Goal: Navigation & Orientation: Find specific page/section

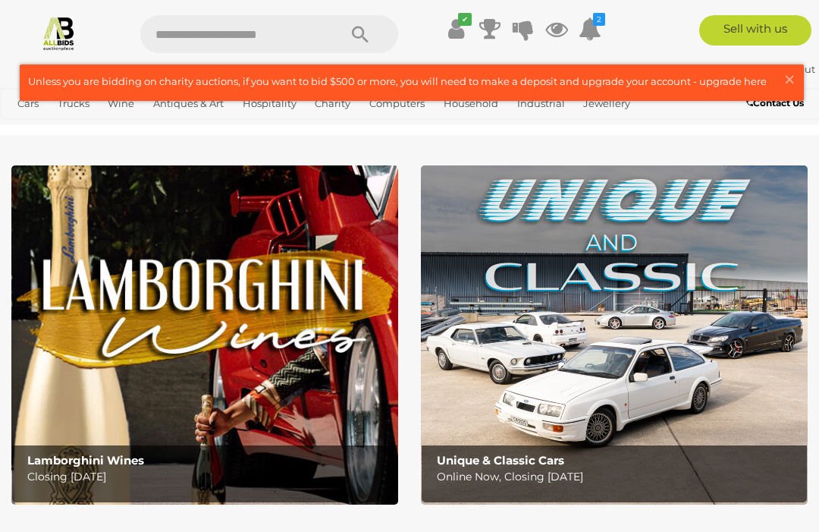
click at [0, 0] on link "Antiques & Vintage" at bounding box center [0, 0] width 0 height 0
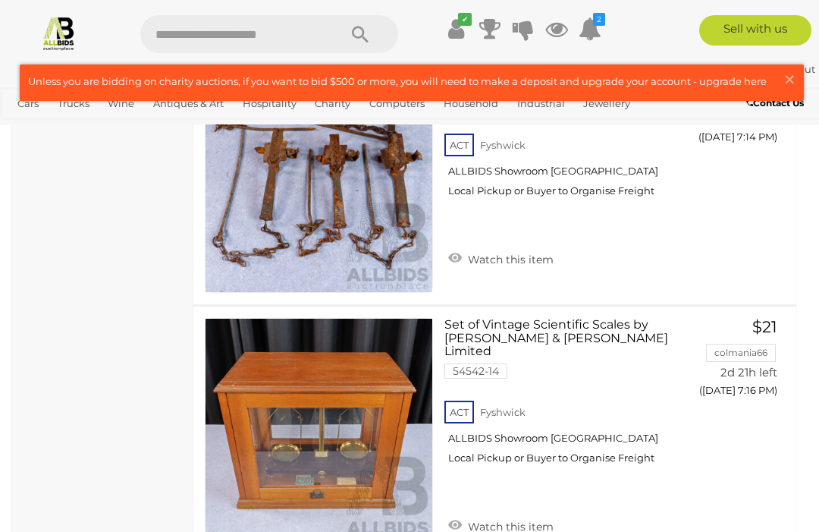
scroll to position [10576, 0]
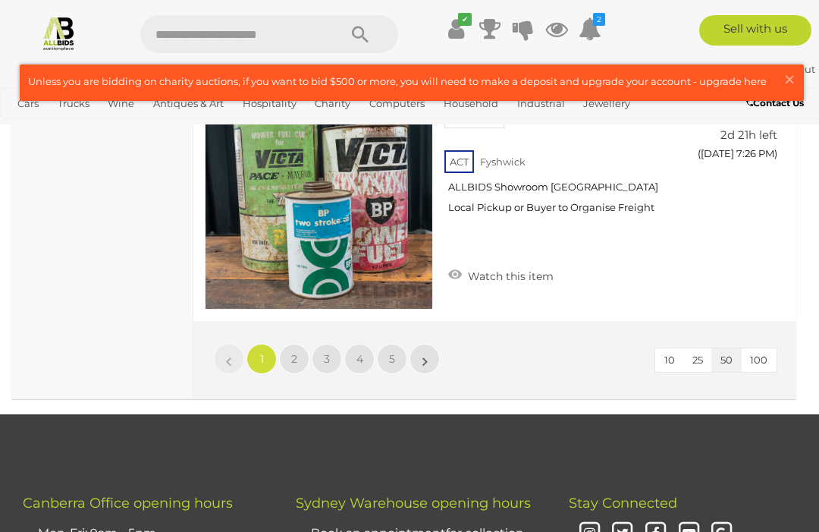
click at [292, 352] on span "2" at bounding box center [294, 359] width 6 height 14
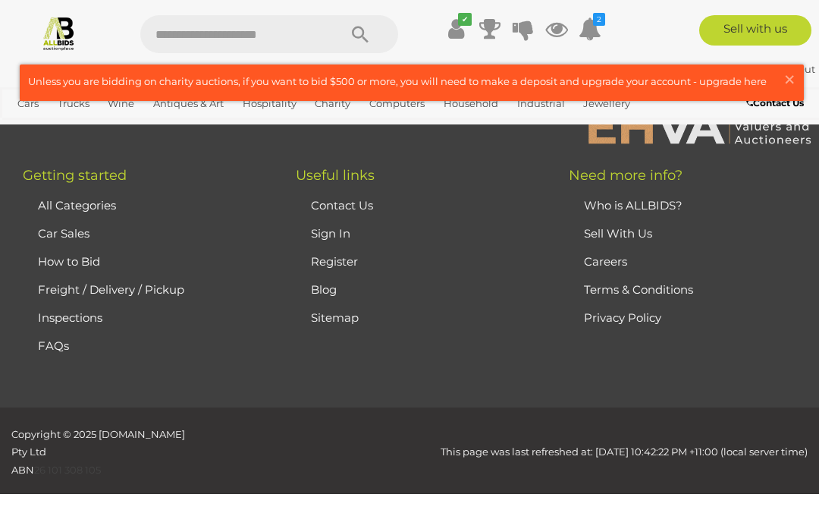
scroll to position [221, 0]
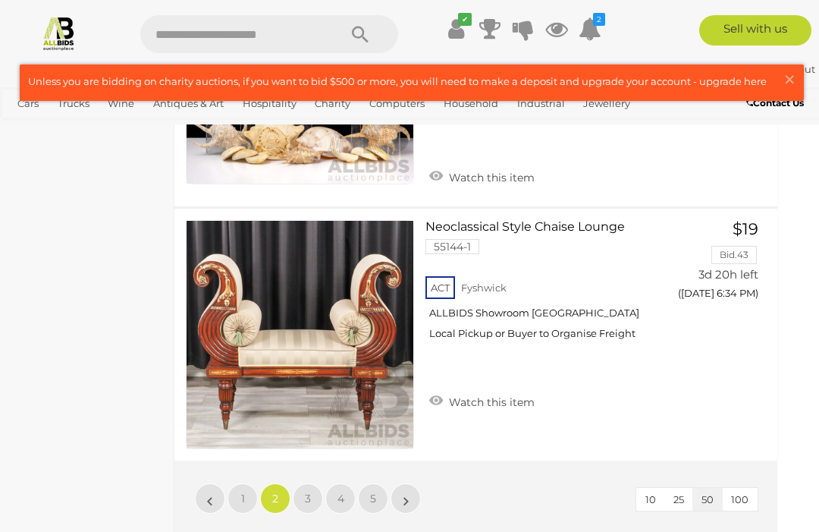
scroll to position [12602, 19]
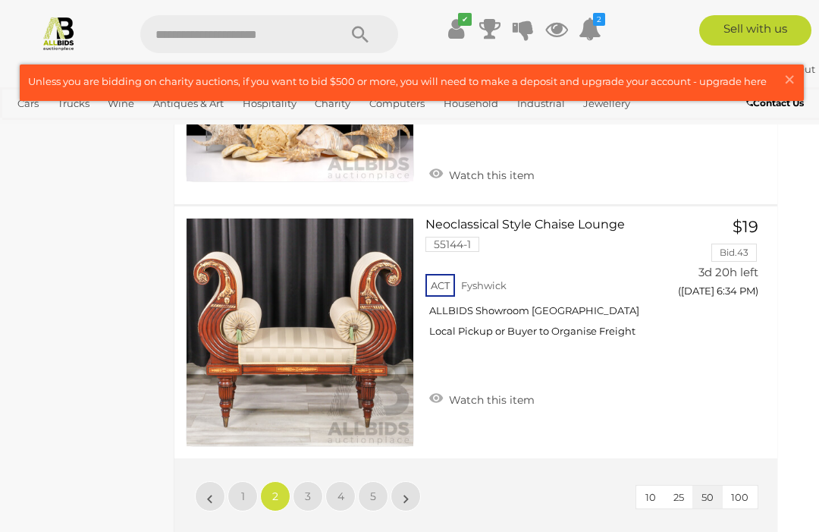
click at [314, 497] on link "3" at bounding box center [308, 496] width 30 height 30
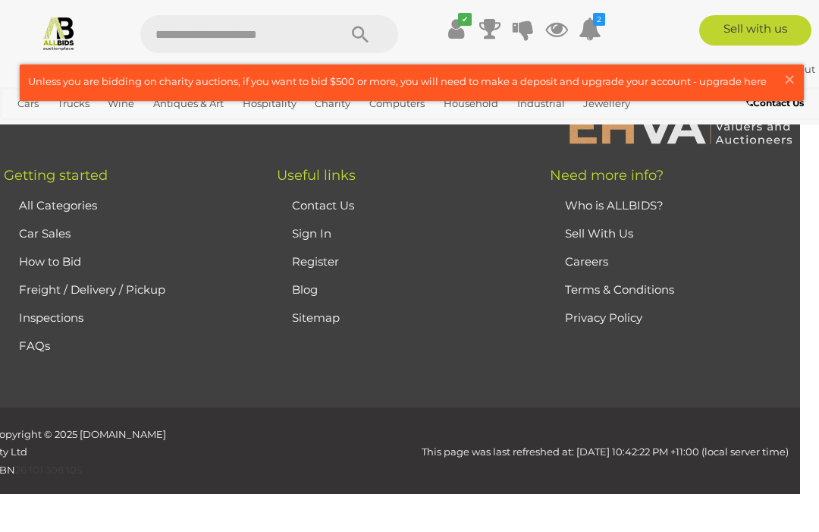
scroll to position [221, 0]
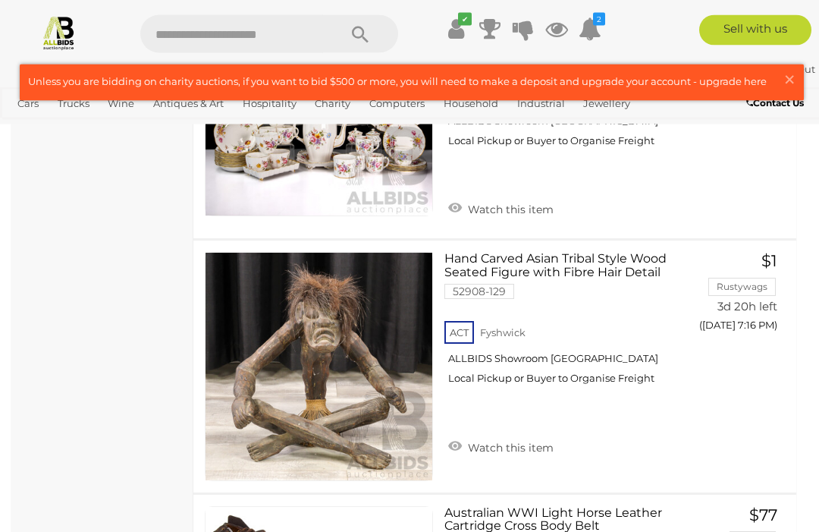
scroll to position [12551, 0]
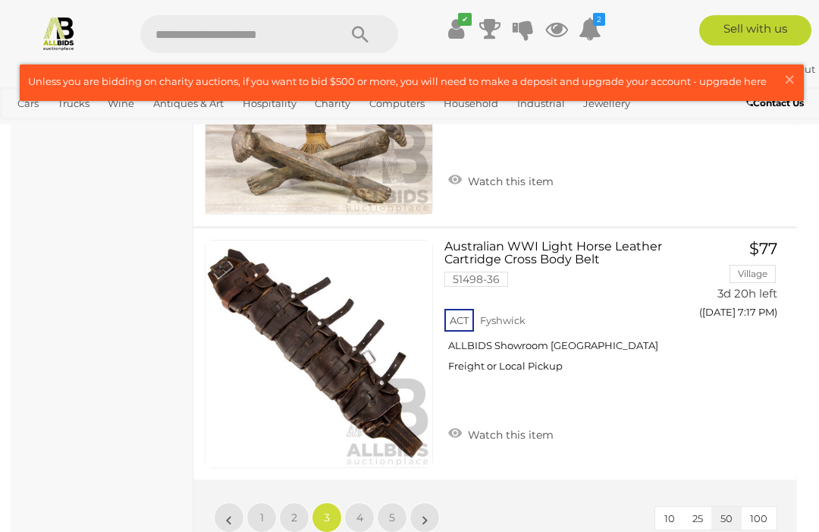
click at [355, 502] on link "4" at bounding box center [359, 517] width 30 height 30
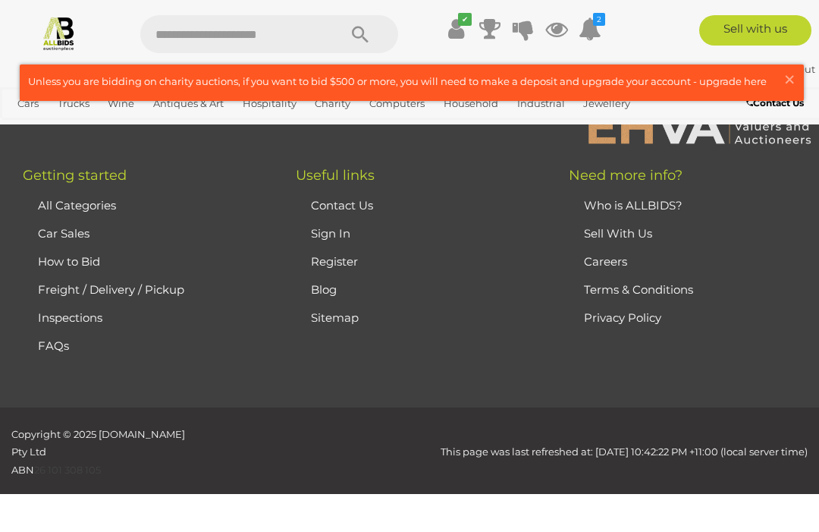
scroll to position [221, 0]
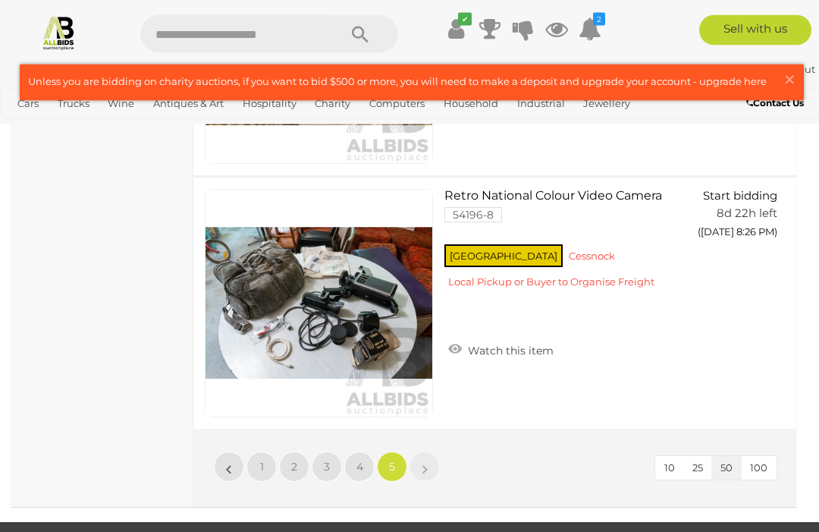
scroll to position [10625, 0]
